Goal: Task Accomplishment & Management: Manage account settings

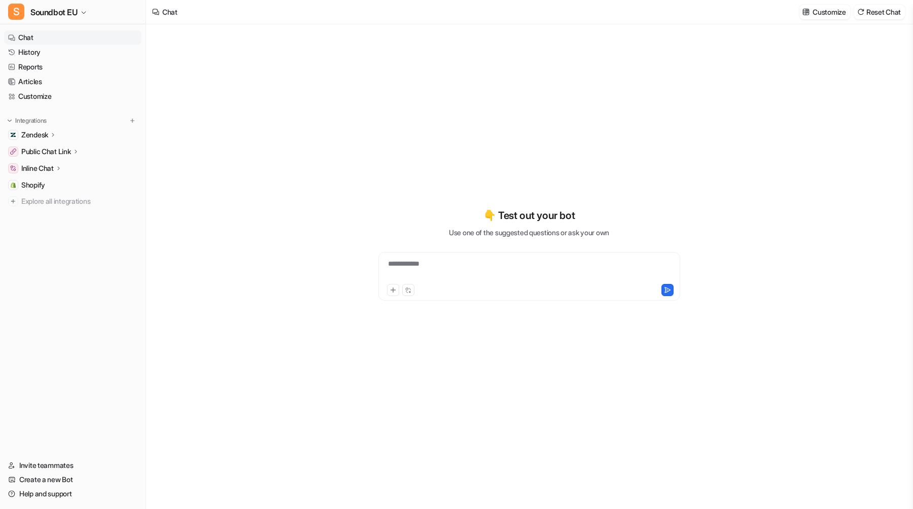
type textarea "**********"
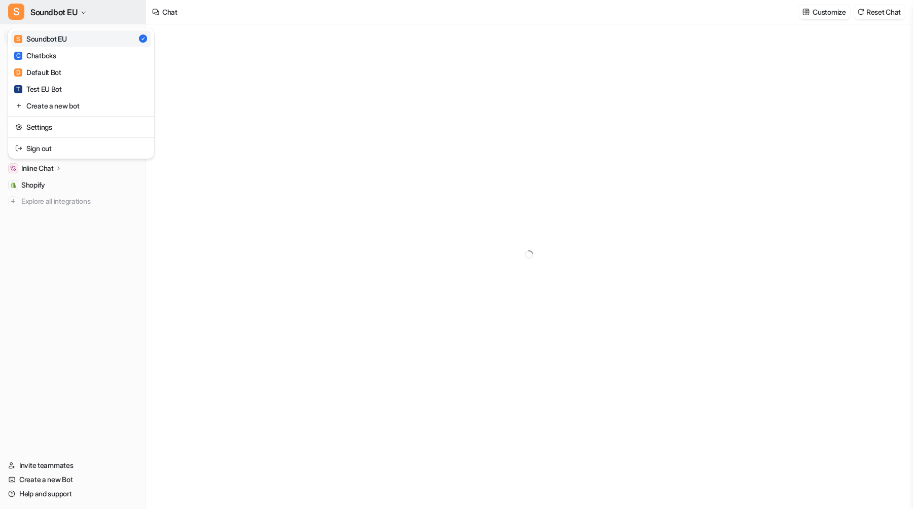
click at [111, 8] on button "S Soundbot EU" at bounding box center [73, 12] width 146 height 24
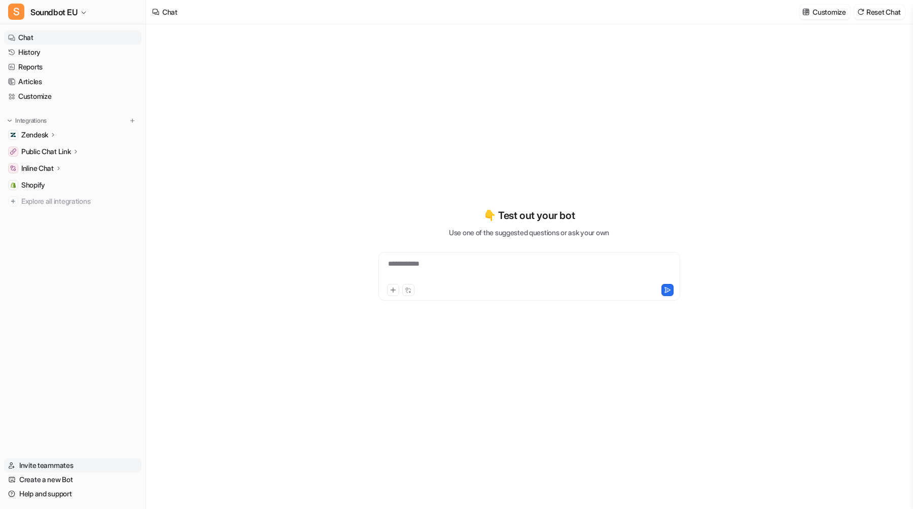
click at [50, 466] on link "Invite teammates" at bounding box center [72, 465] width 137 height 14
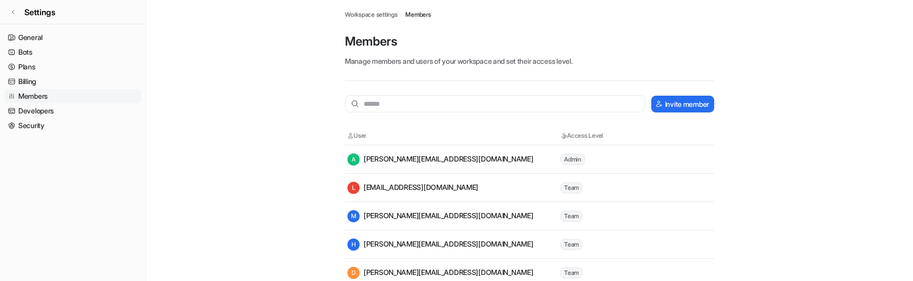
click at [260, 184] on main "Workspace settings / Members Members Manage members and users of your workspace…" at bounding box center [529, 172] width 767 height 344
click at [570, 18] on div "Workspace settings / Members" at bounding box center [529, 14] width 369 height 9
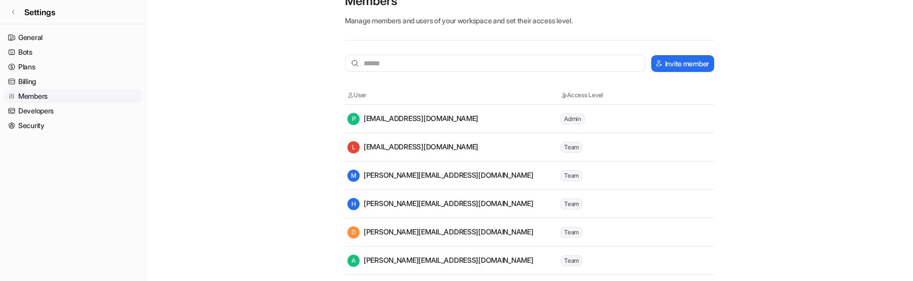
scroll to position [63, 0]
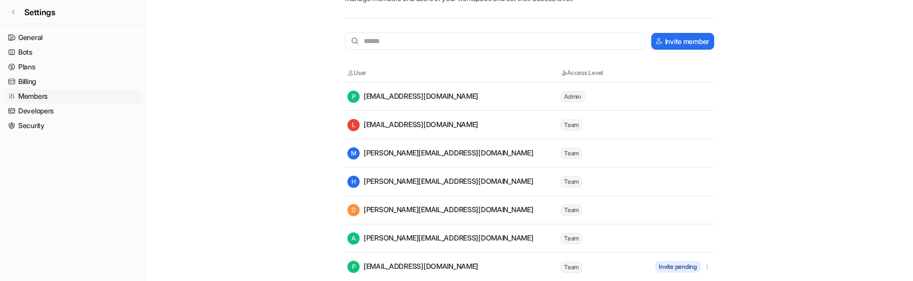
drag, startPoint x: 361, startPoint y: 237, endPoint x: 485, endPoint y: 239, distance: 124.3
click at [485, 239] on div "A alexander_hansen@soundboks.com" at bounding box center [453, 239] width 212 height 12
drag, startPoint x: 485, startPoint y: 239, endPoint x: 400, endPoint y: 240, distance: 85.2
click at [400, 240] on div "A alexander_hansen@soundboks.com" at bounding box center [453, 239] width 212 height 12
click at [401, 242] on div "A alexander_hansen@soundboks.com" at bounding box center [440, 239] width 186 height 12
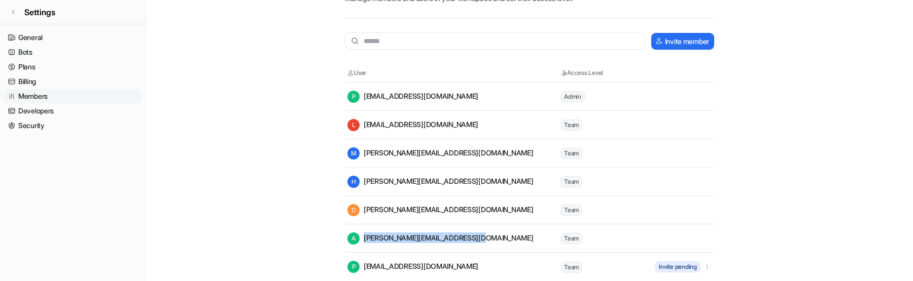
drag, startPoint x: 364, startPoint y: 239, endPoint x: 481, endPoint y: 237, distance: 117.7
click at [481, 237] on div "A alexander_hansen@soundboks.com" at bounding box center [440, 239] width 186 height 12
copy div "alexander_hansen@soundboks.com"
click at [784, 153] on main "Workspace settings / Members Members Manage members and users of your workspace…" at bounding box center [529, 109] width 767 height 344
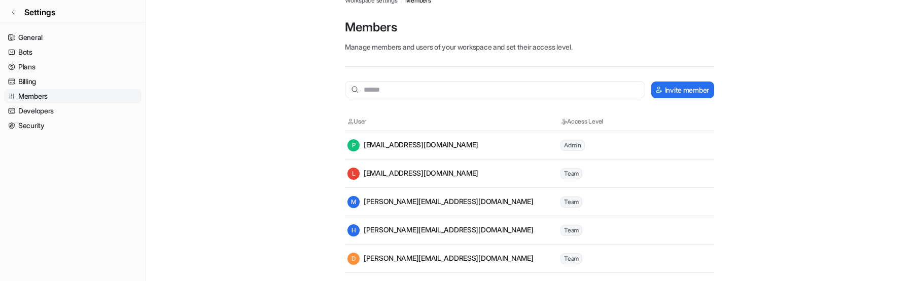
scroll to position [34, 0]
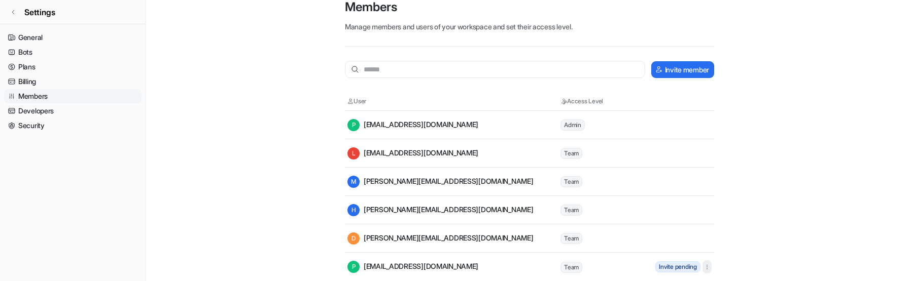
click at [706, 267] on icon "button" at bounding box center [706, 267] width 7 height 7
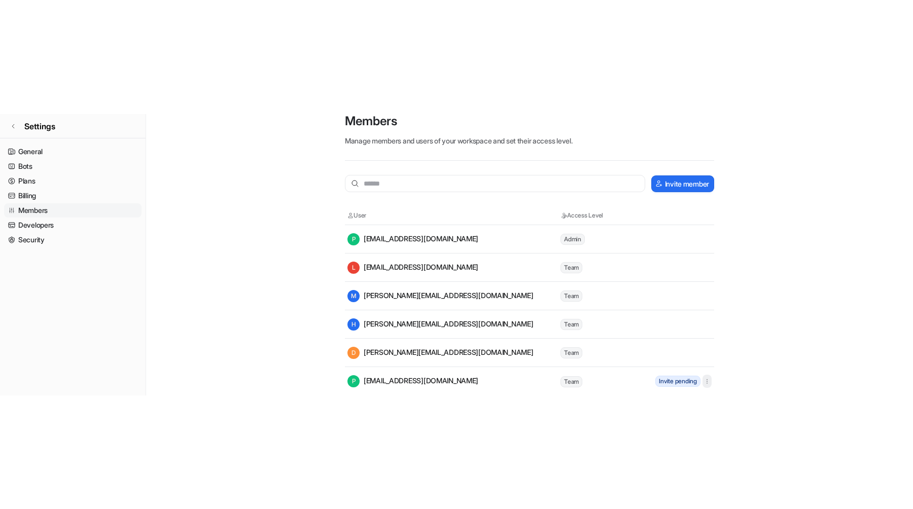
scroll to position [0, 0]
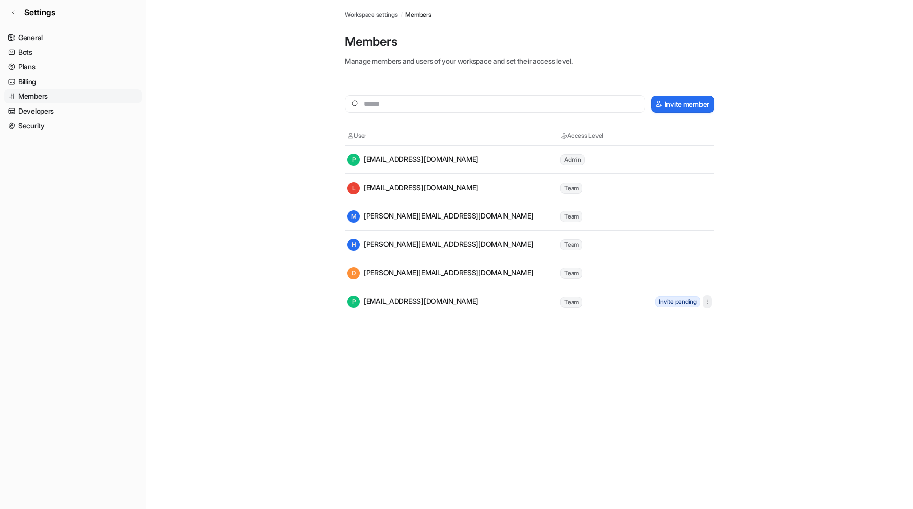
click at [704, 281] on icon "button" at bounding box center [706, 301] width 7 height 7
click at [731, 281] on main "Workspace settings / Members Members Manage members and users of your workspace…" at bounding box center [529, 158] width 767 height 316
click at [707, 281] on button "button" at bounding box center [706, 301] width 9 height 13
click at [303, 140] on main "Workspace settings / Members Members Manage members and users of your workspace…" at bounding box center [529, 158] width 767 height 316
